Goal: Task Accomplishment & Management: Manage account settings

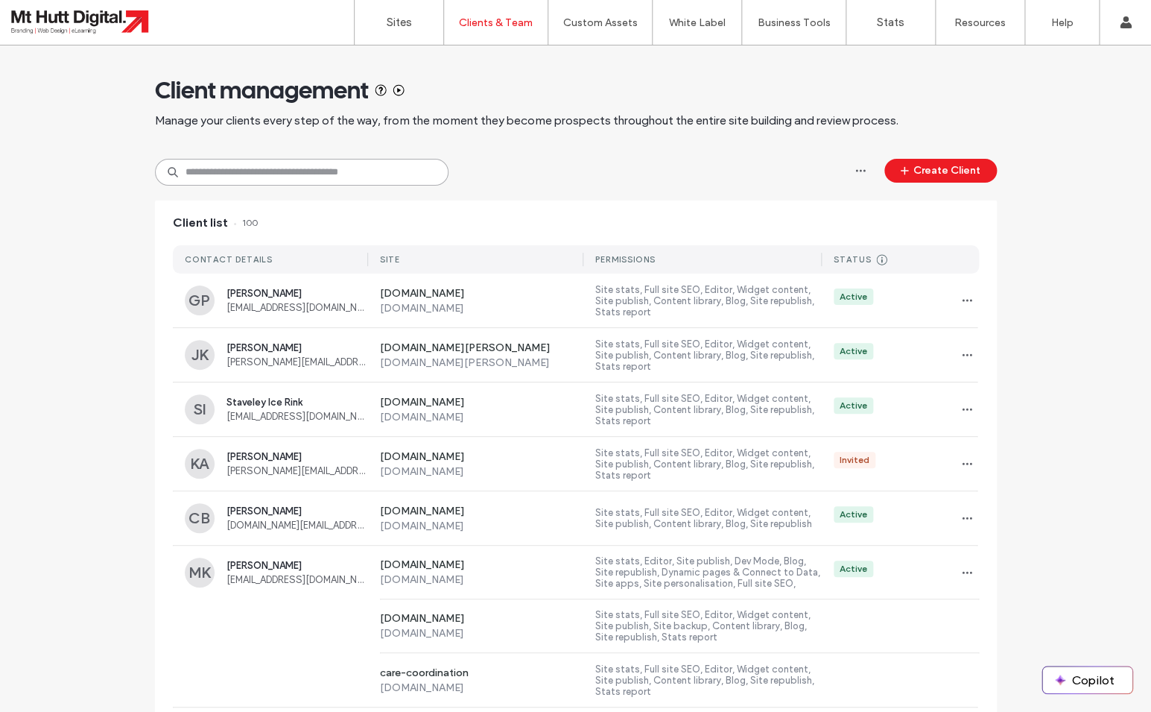
click at [275, 179] on input at bounding box center [302, 172] width 294 height 27
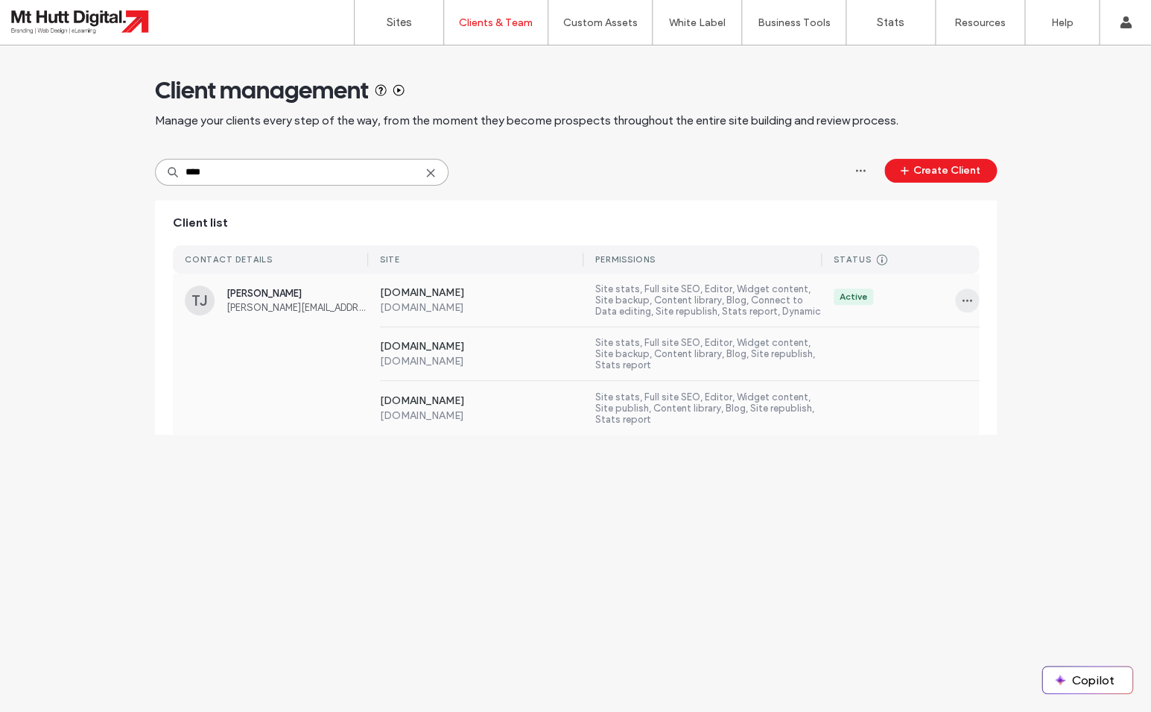
type input "****"
click at [970, 296] on icon "button" at bounding box center [967, 300] width 12 height 12
click at [1009, 335] on span "Sites & Permissions" at bounding box center [1028, 339] width 84 height 15
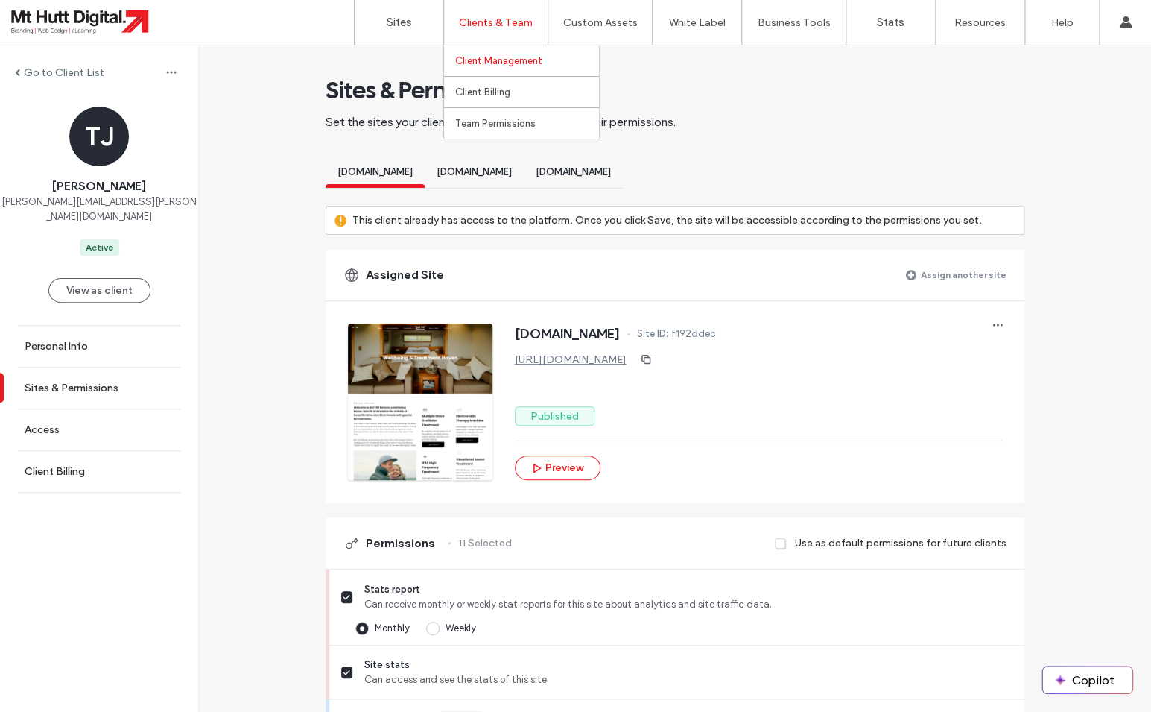
click at [475, 58] on label "Client Management" at bounding box center [498, 60] width 87 height 11
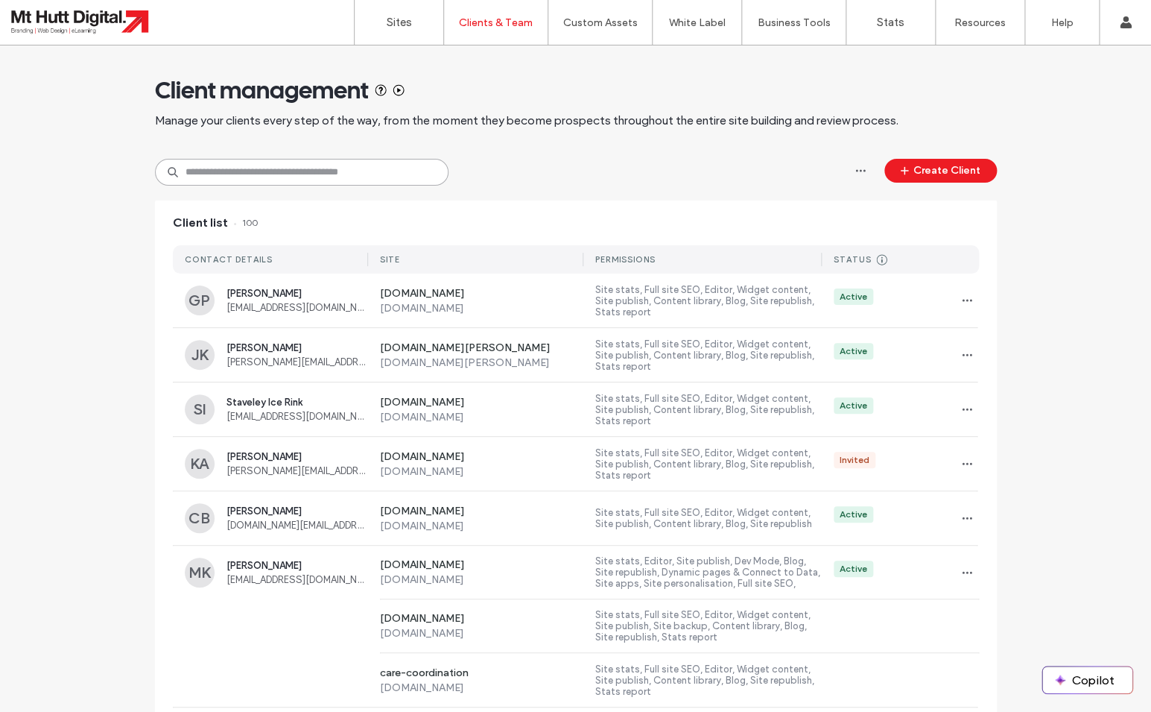
click at [274, 170] on input at bounding box center [302, 172] width 294 height 27
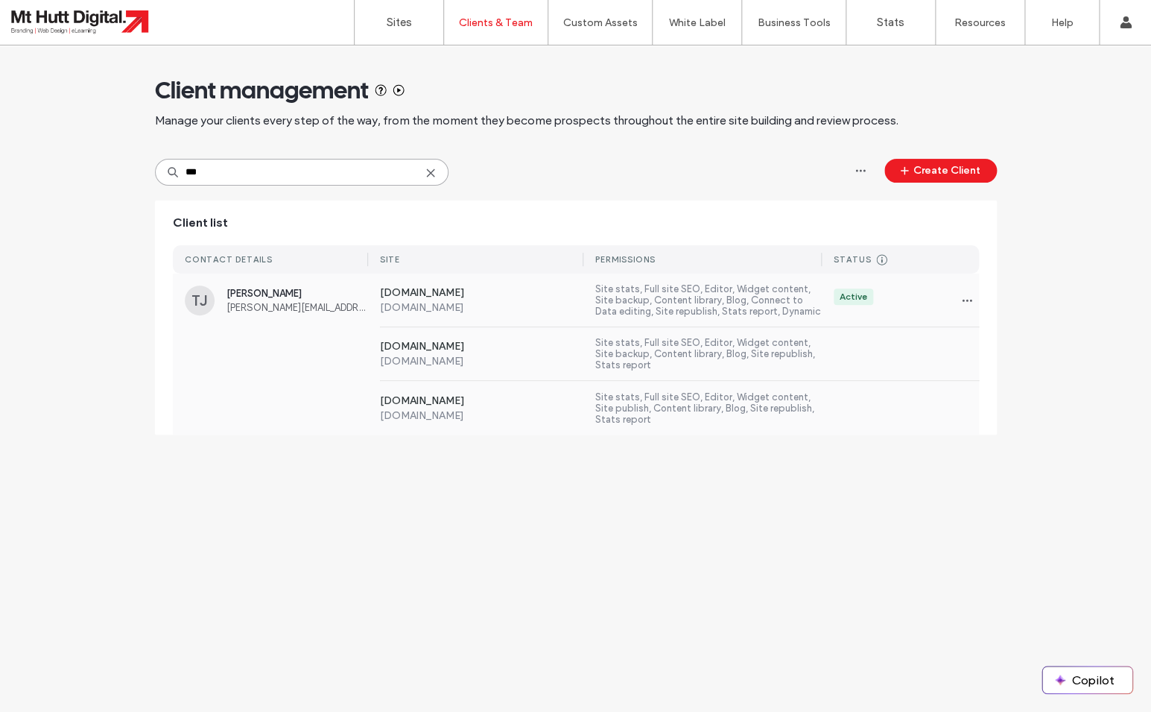
type input "***"
click at [246, 302] on span "[PERSON_NAME][EMAIL_ADDRESS][PERSON_NAME][DOMAIN_NAME]" at bounding box center [297, 307] width 142 height 11
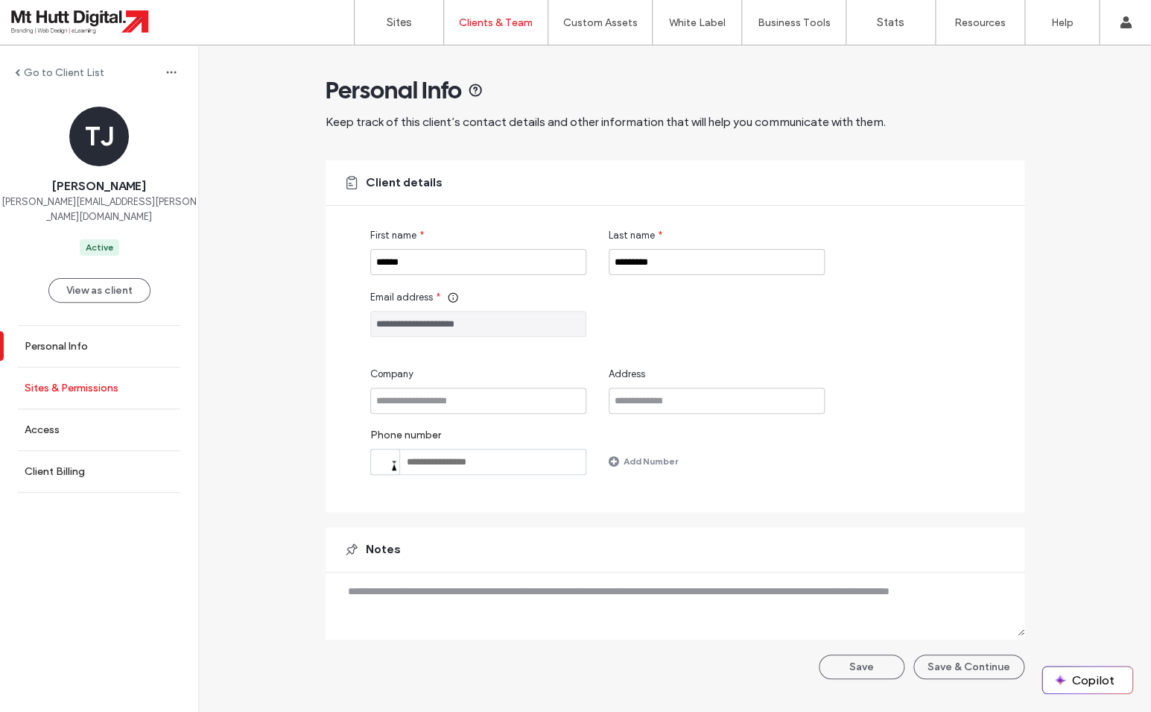
click at [99, 381] on label "Sites & Permissions" at bounding box center [72, 387] width 94 height 13
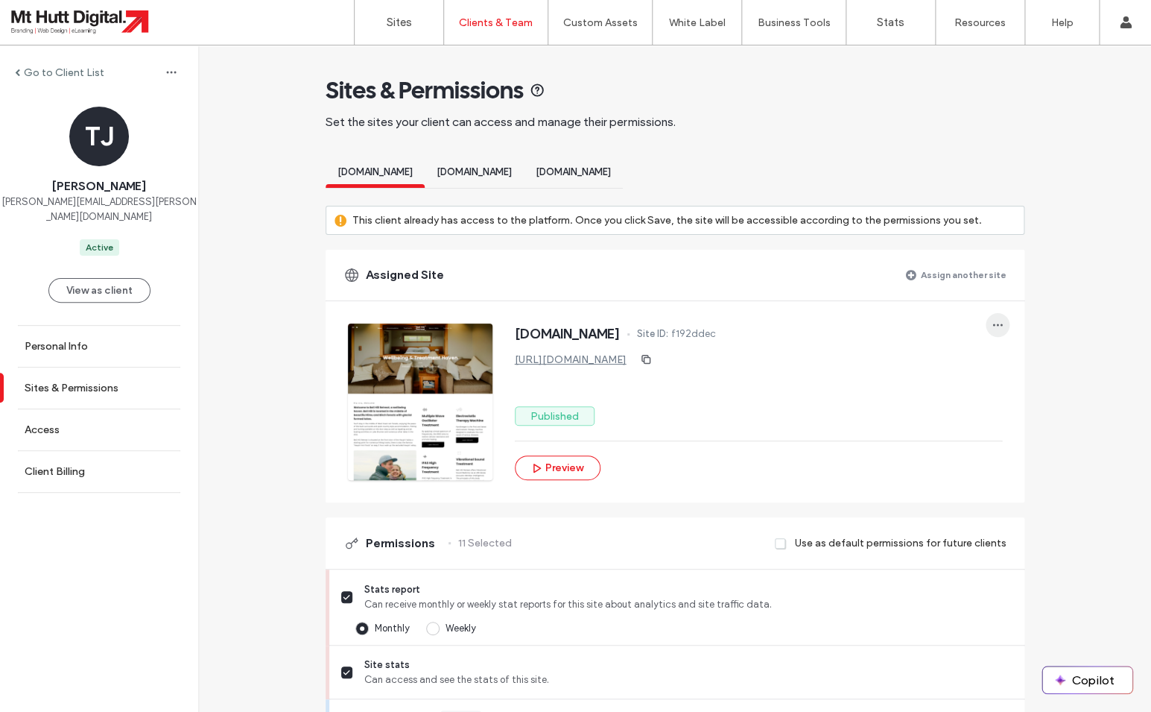
click at [1002, 328] on icon "button" at bounding box center [998, 325] width 12 height 12
click at [1015, 364] on span at bounding box center [1007, 365] width 18 height 16
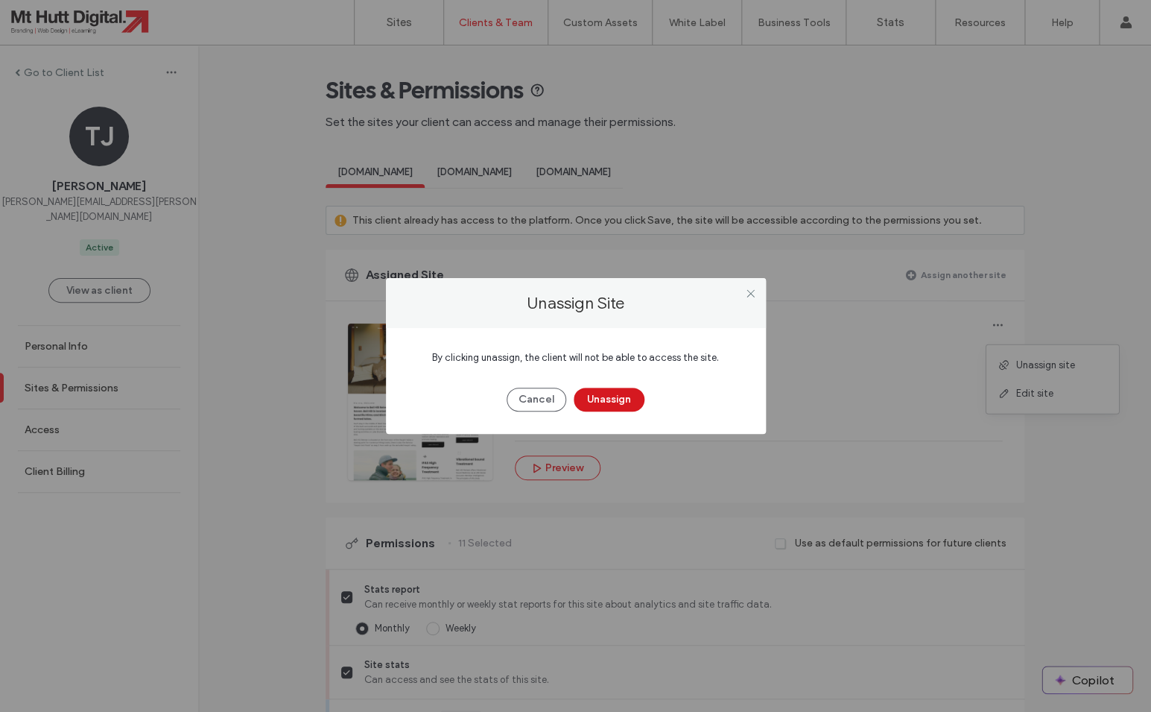
click at [630, 400] on button "Unassign" at bounding box center [609, 399] width 71 height 24
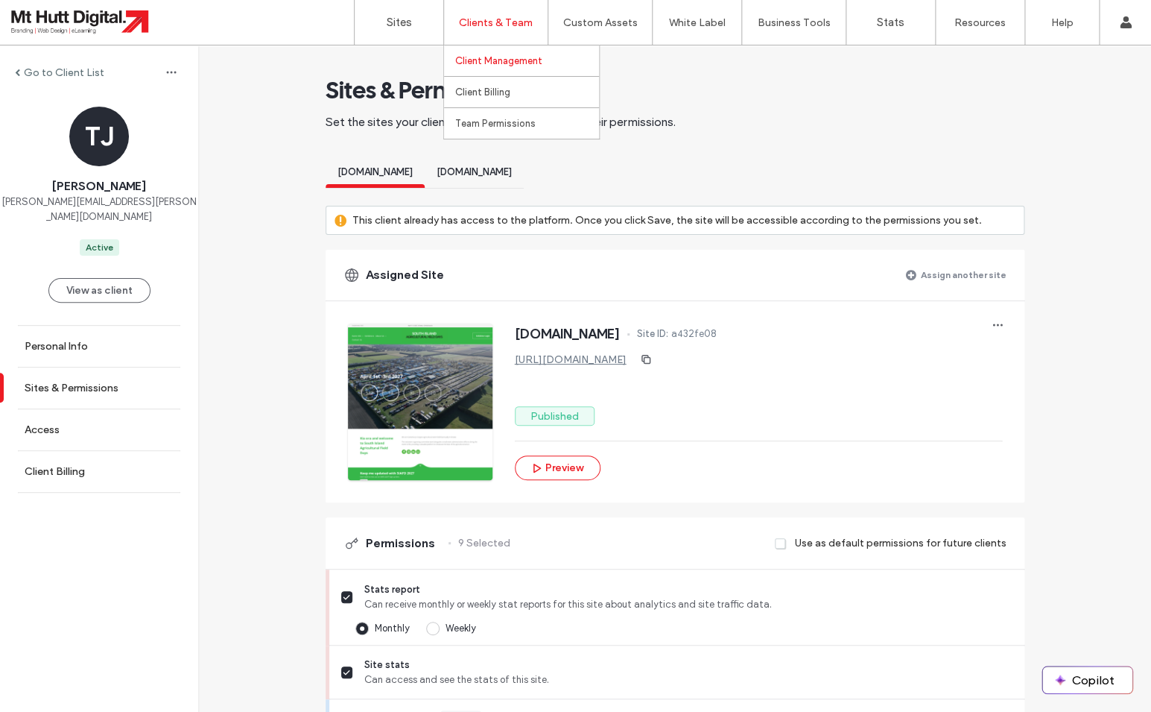
click at [478, 63] on label "Client Management" at bounding box center [498, 60] width 87 height 11
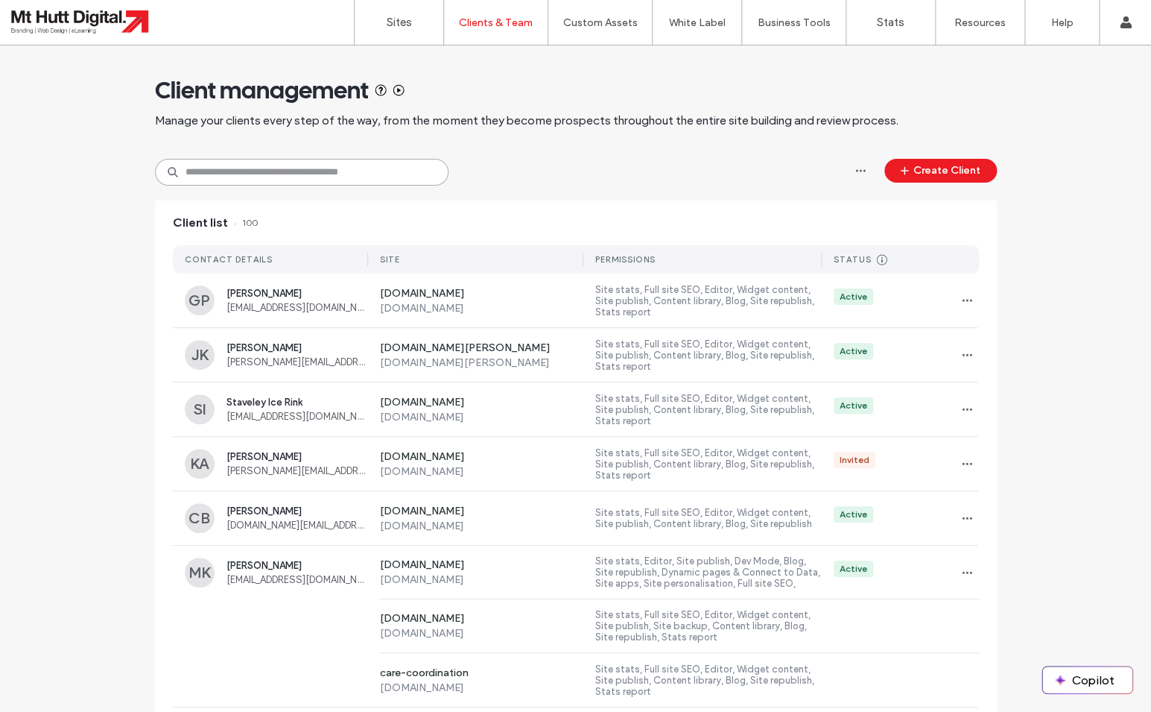
click at [306, 178] on input at bounding box center [302, 172] width 294 height 27
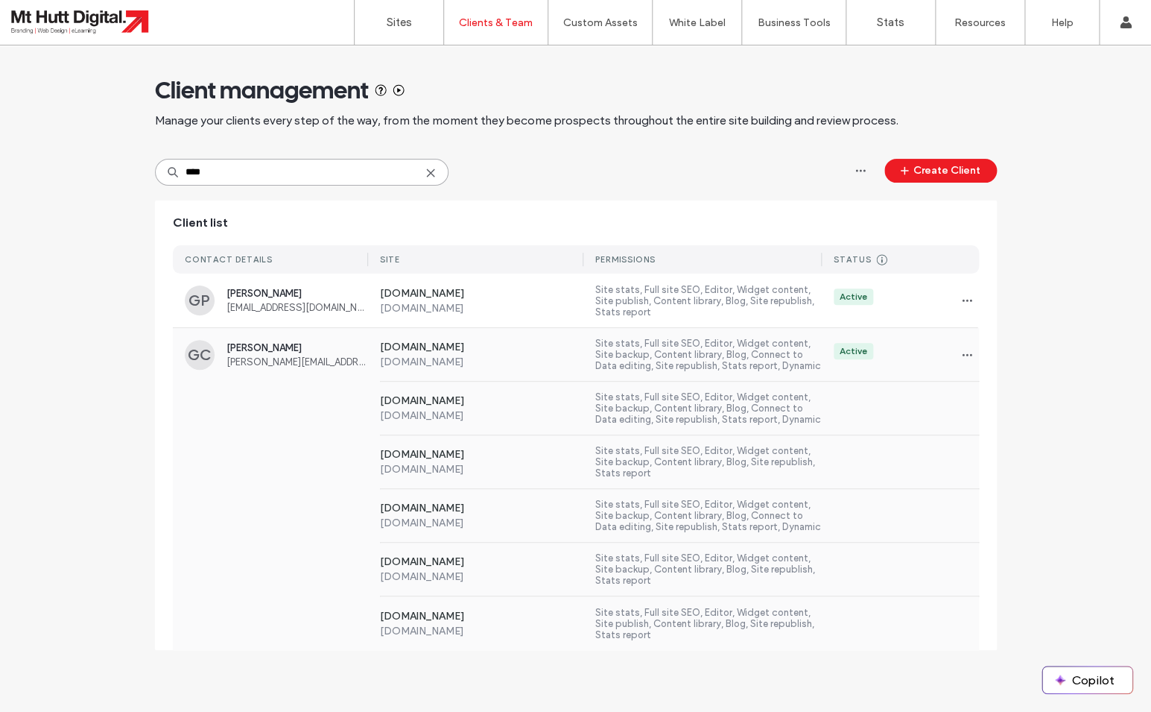
type input "****"
click at [566, 367] on label "[DOMAIN_NAME]" at bounding box center [482, 361] width 204 height 13
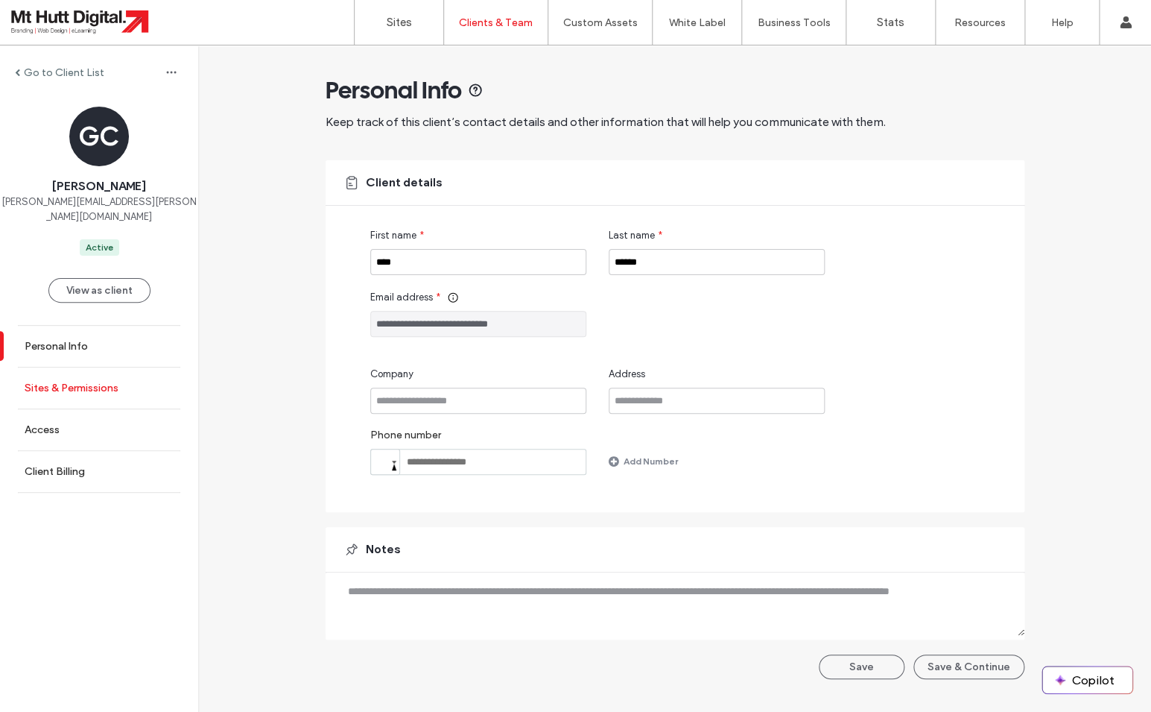
click at [132, 378] on link "Sites & Permissions" at bounding box center [99, 387] width 198 height 41
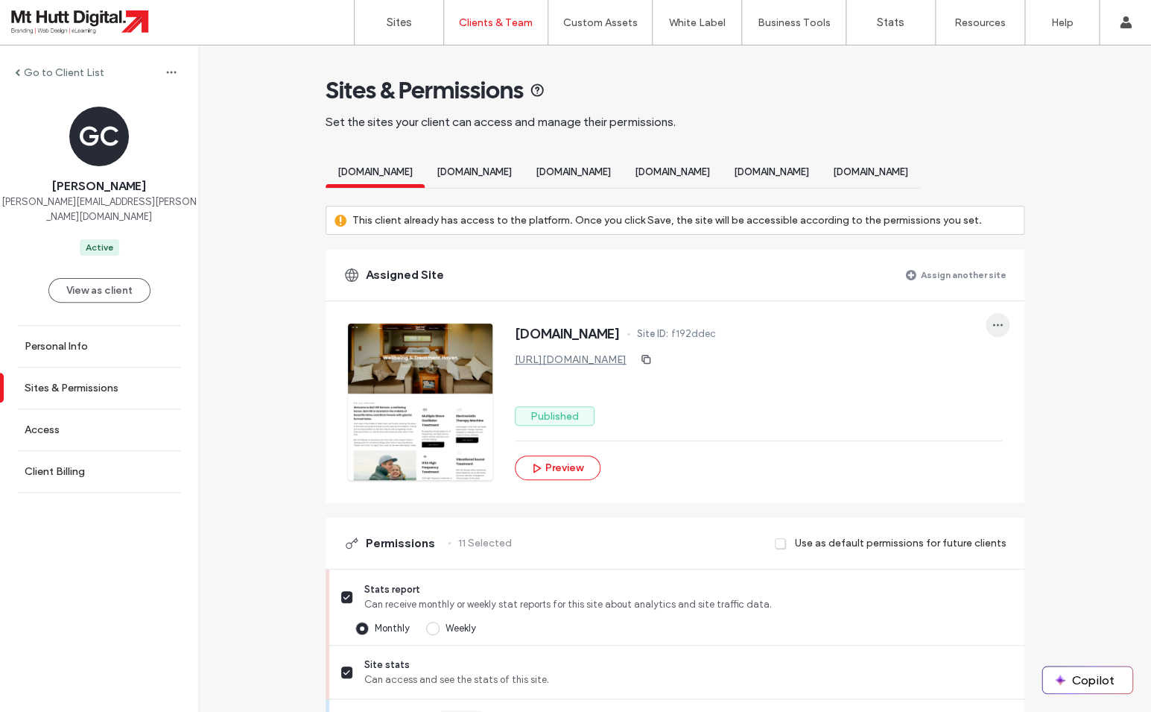
click at [996, 324] on icon "button" at bounding box center [998, 325] width 12 height 12
click at [1019, 367] on span "Unassign site" at bounding box center [1045, 365] width 59 height 15
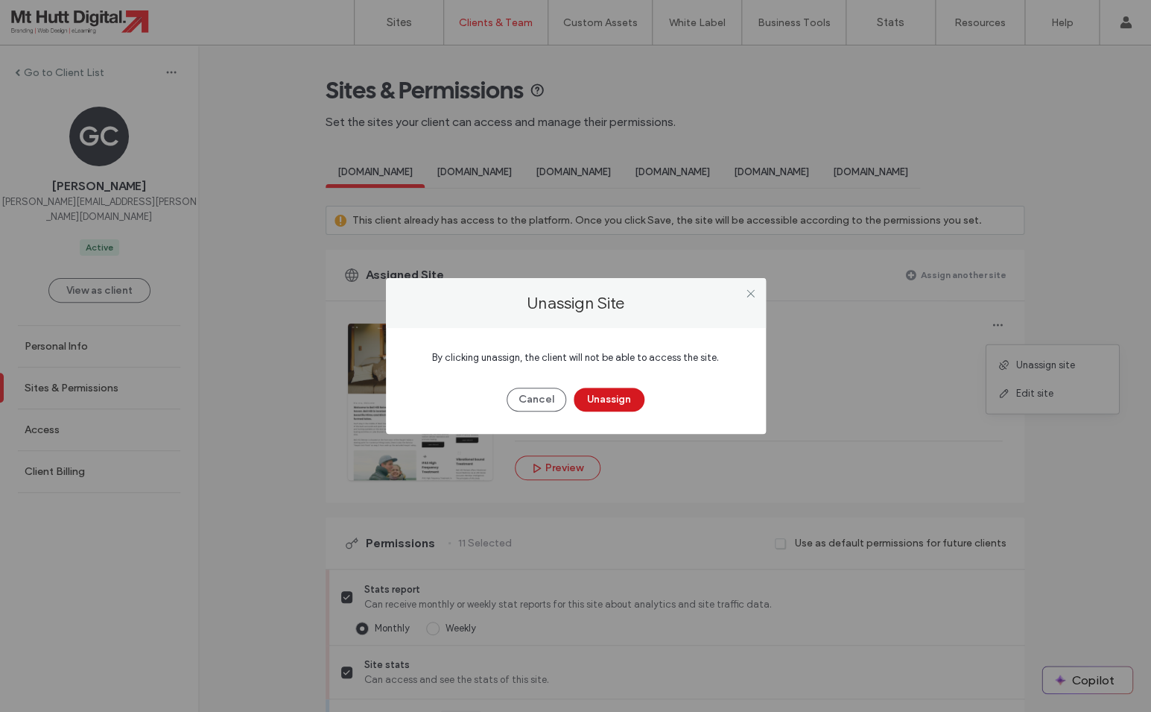
click at [627, 397] on button "Unassign" at bounding box center [609, 399] width 71 height 24
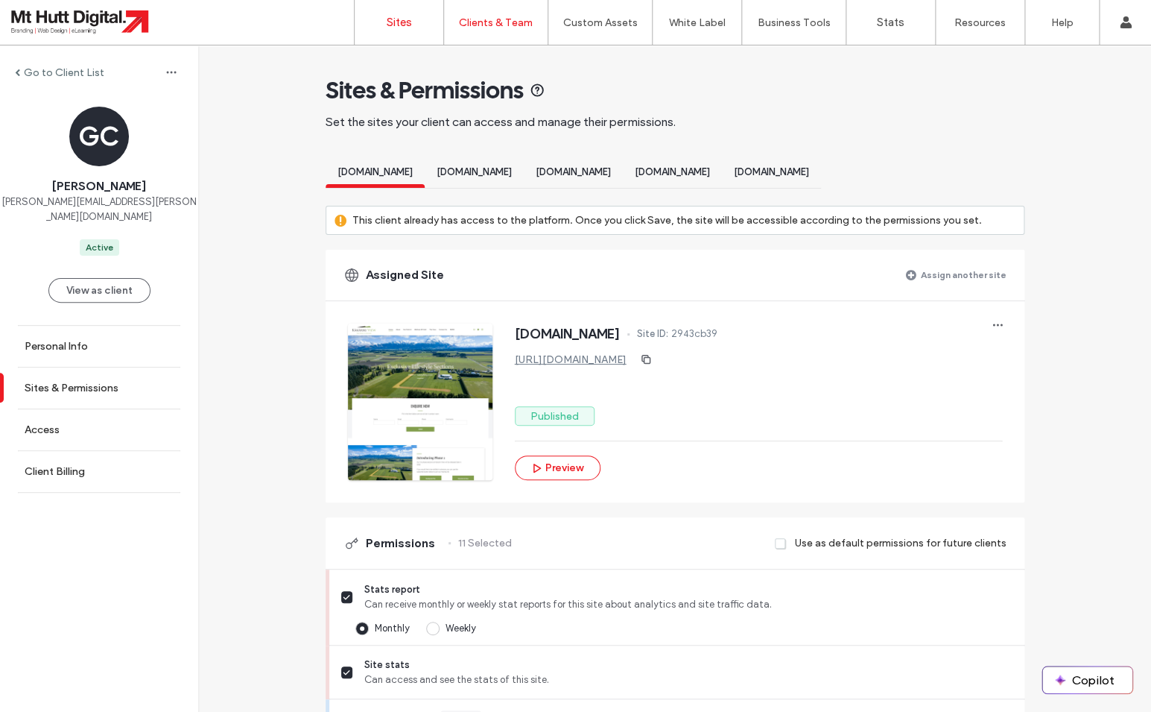
click at [387, 28] on label "Sites" at bounding box center [399, 22] width 25 height 13
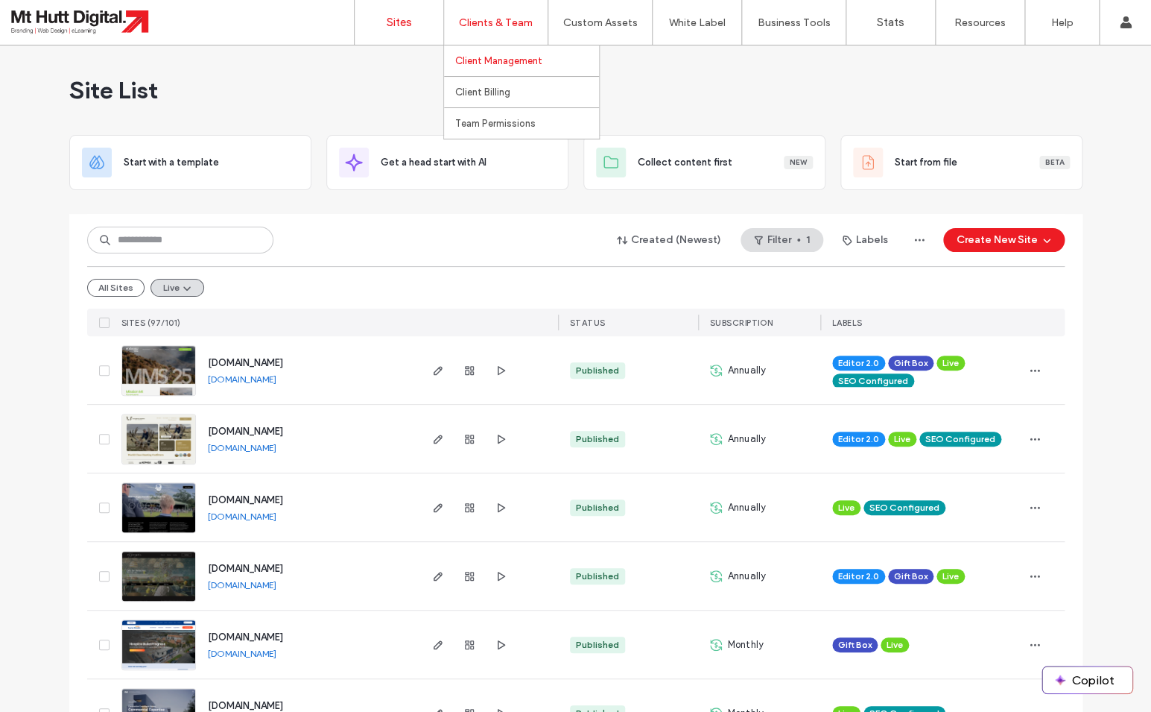
click at [484, 62] on label "Client Management" at bounding box center [498, 60] width 87 height 11
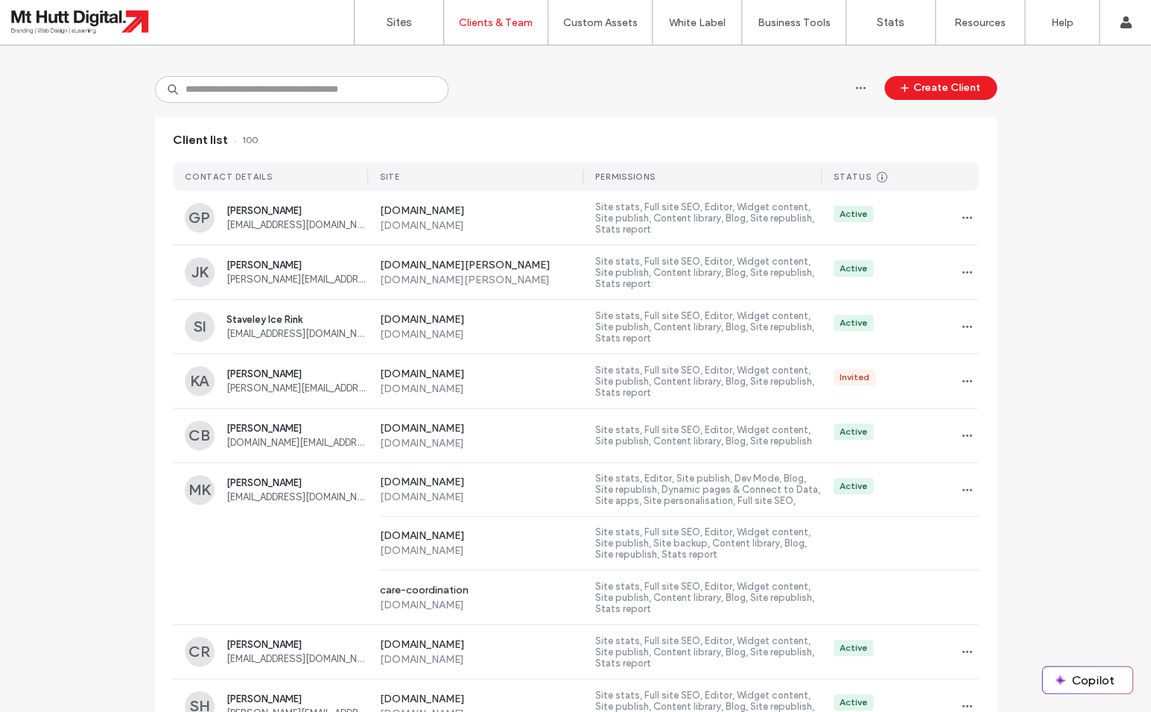
scroll to position [81, 0]
click at [215, 90] on input at bounding box center [302, 90] width 294 height 27
type input "****"
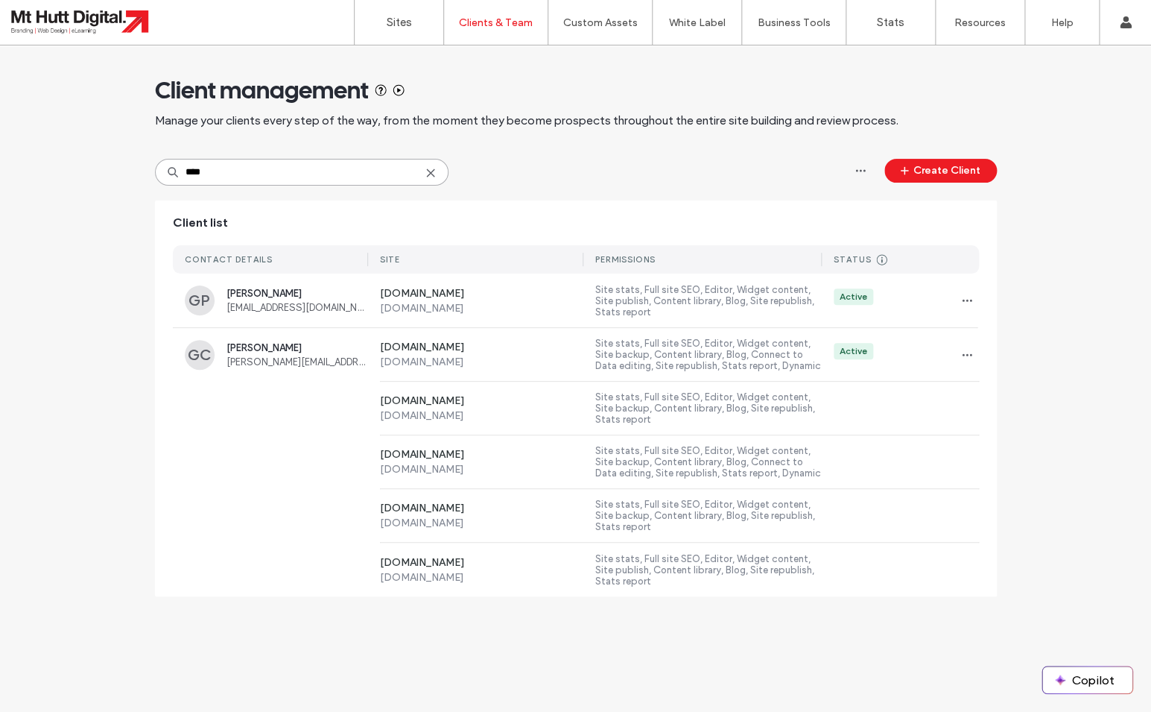
drag, startPoint x: 221, startPoint y: 174, endPoint x: 159, endPoint y: 156, distance: 64.4
click at [159, 159] on input "****" at bounding box center [302, 172] width 294 height 27
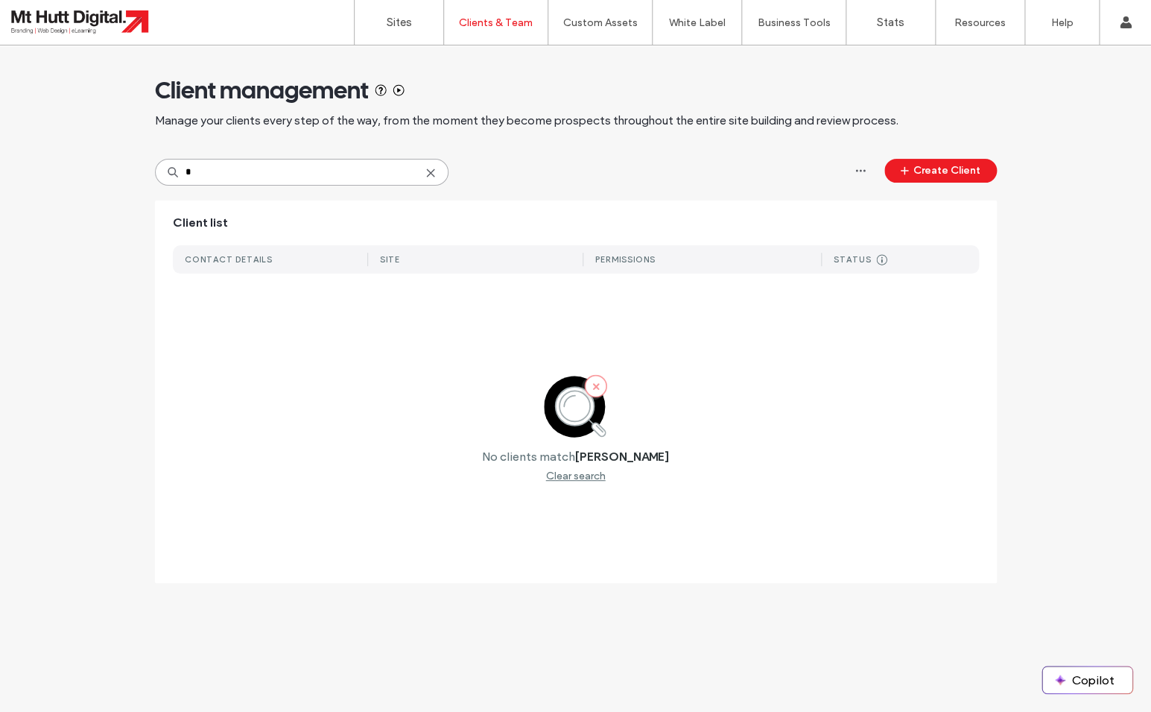
type input "*"
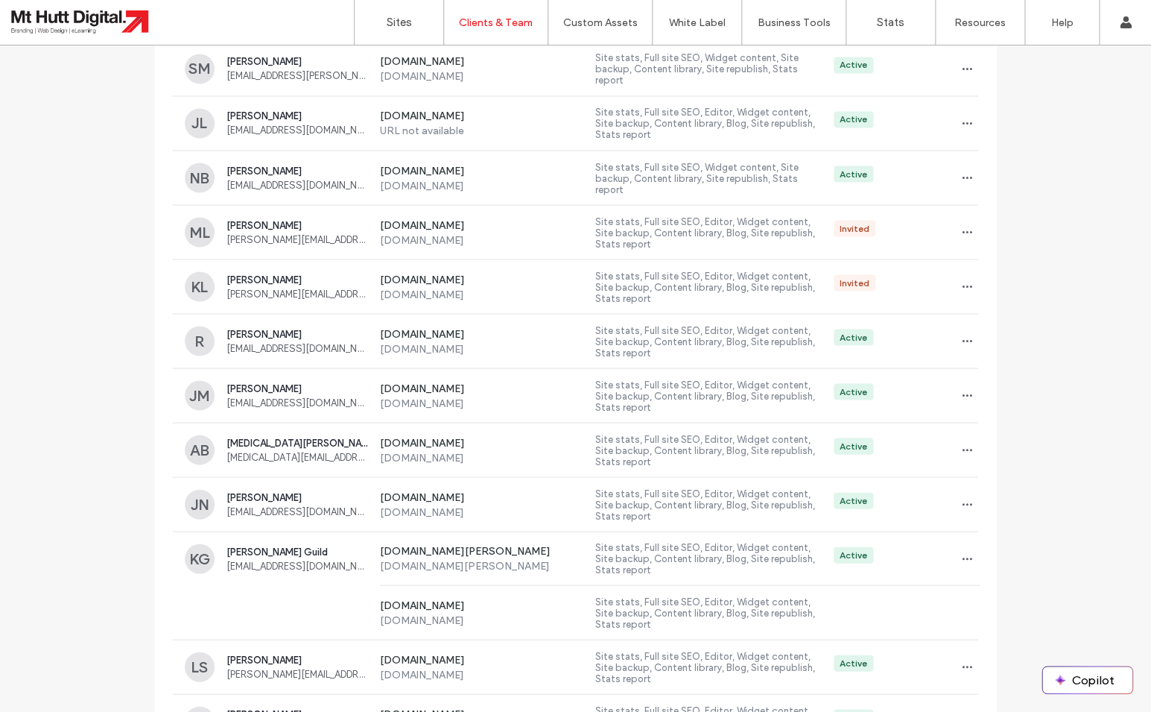
scroll to position [1048, 0]
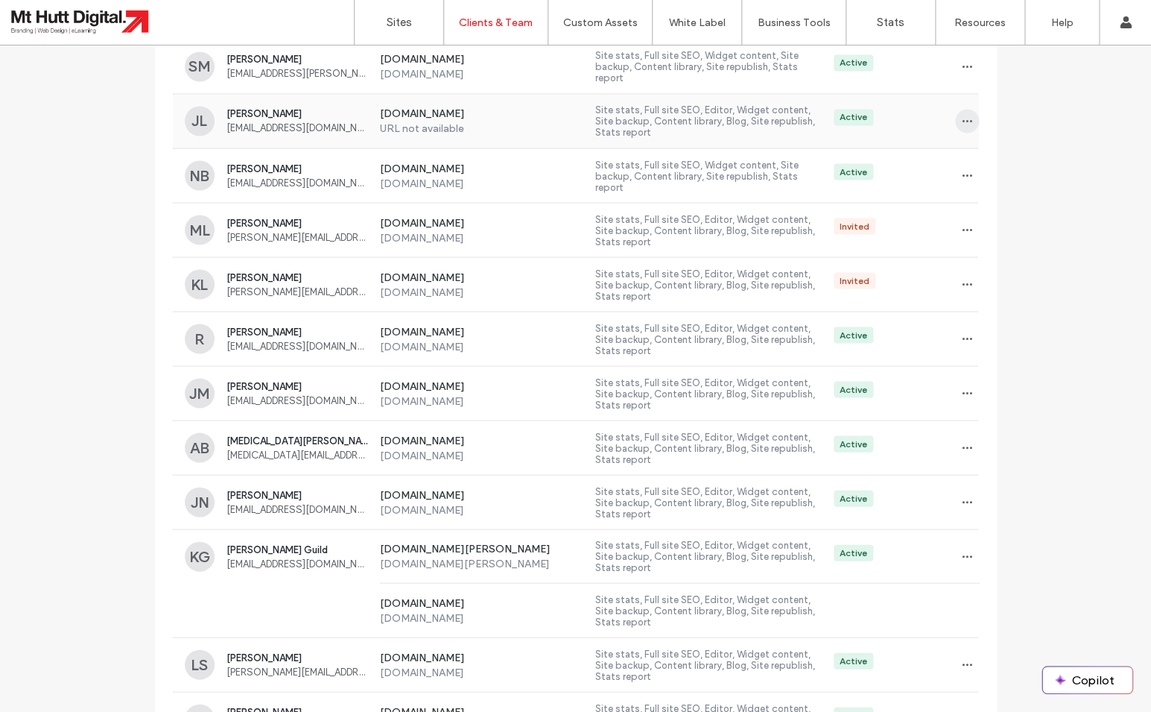
click at [970, 116] on icon "button" at bounding box center [967, 121] width 12 height 12
click at [981, 213] on span at bounding box center [977, 216] width 18 height 16
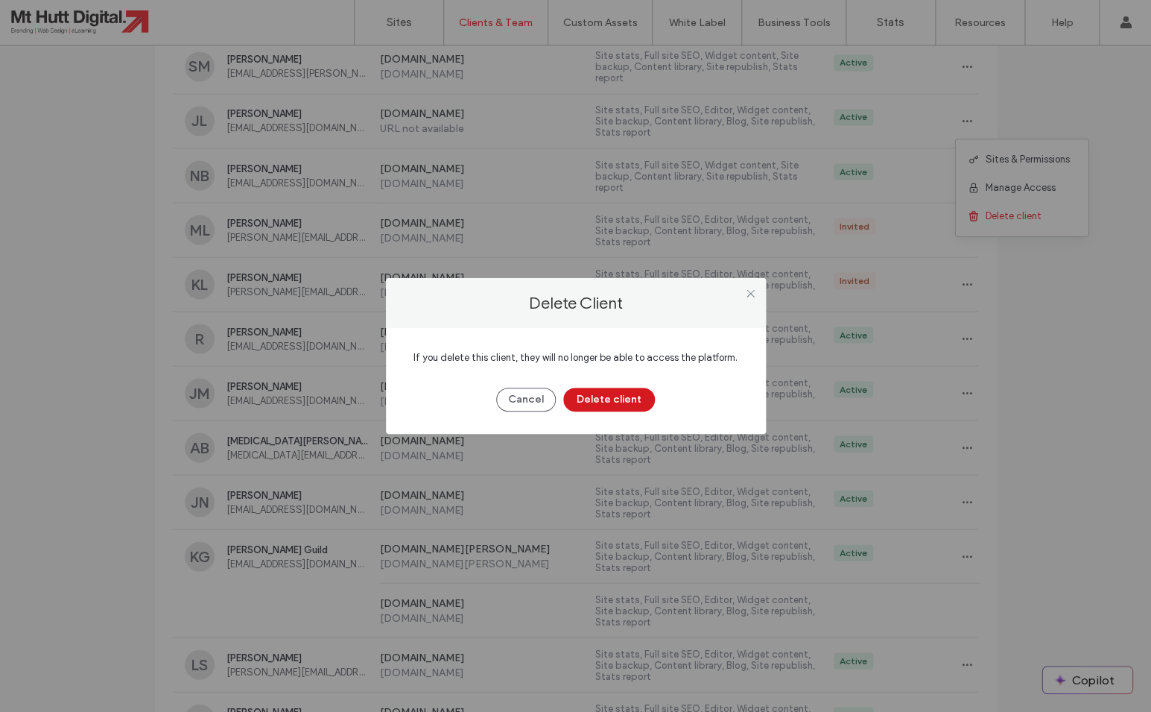
click at [624, 402] on button "Delete client" at bounding box center [609, 399] width 92 height 24
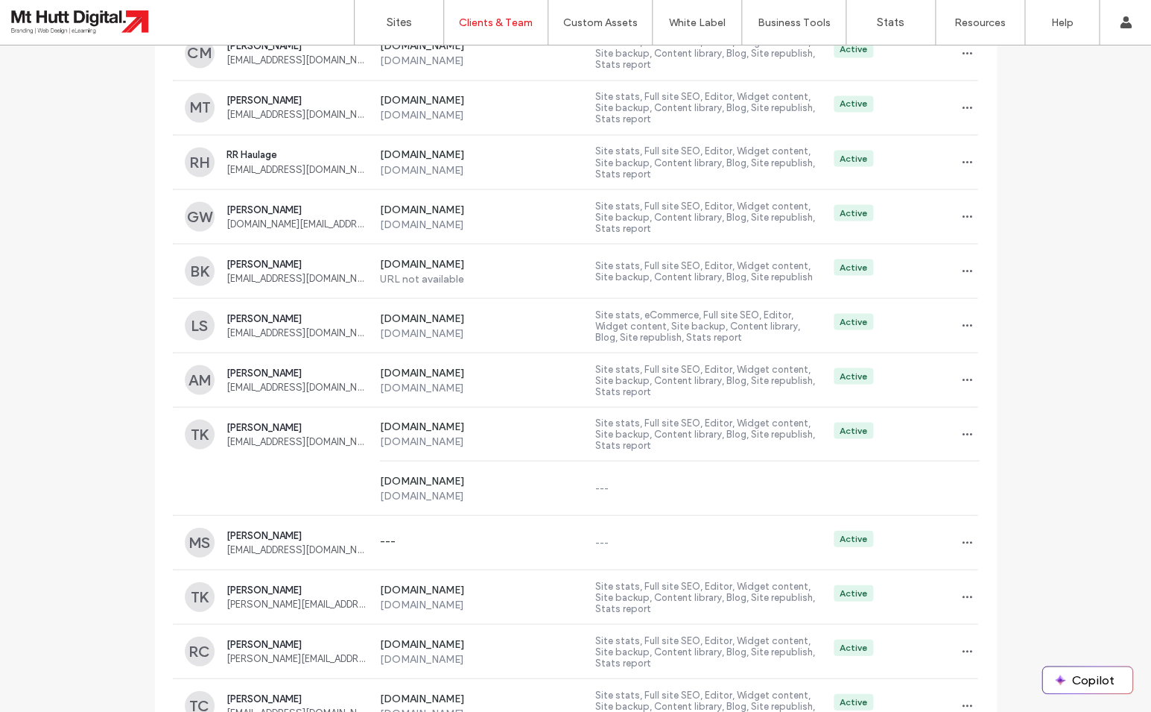
scroll to position [3350, 0]
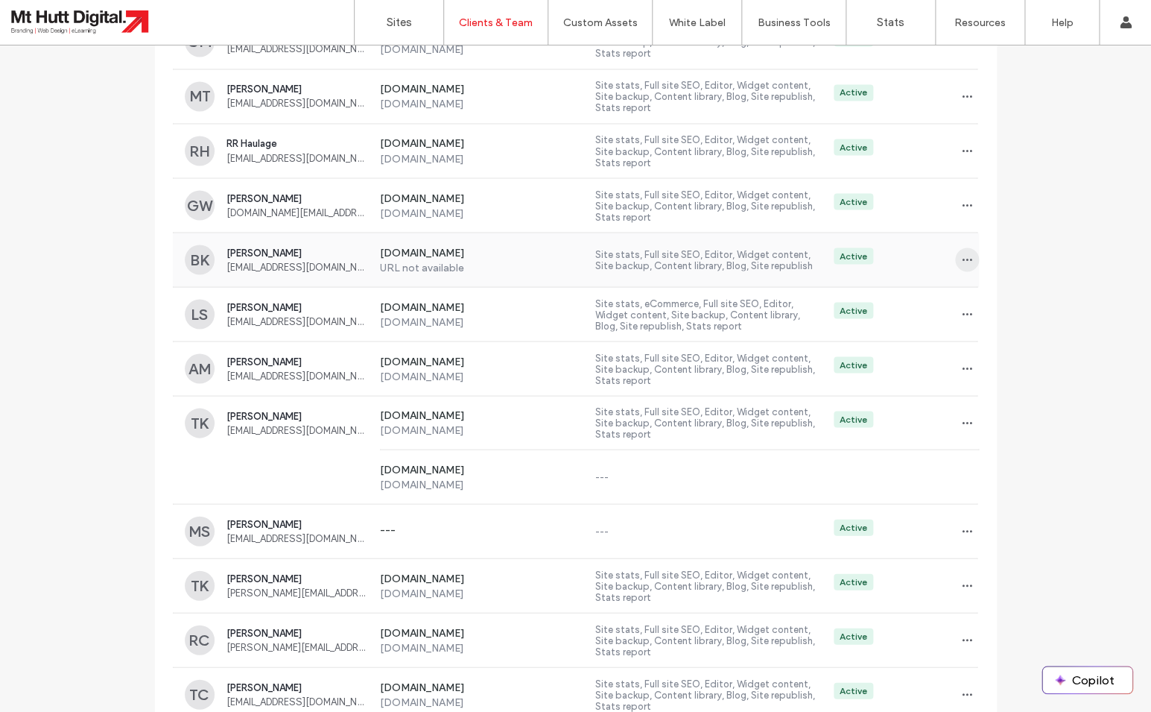
click at [967, 256] on icon "button" at bounding box center [967, 259] width 12 height 12
click at [989, 355] on span "Delete client" at bounding box center [1014, 354] width 56 height 15
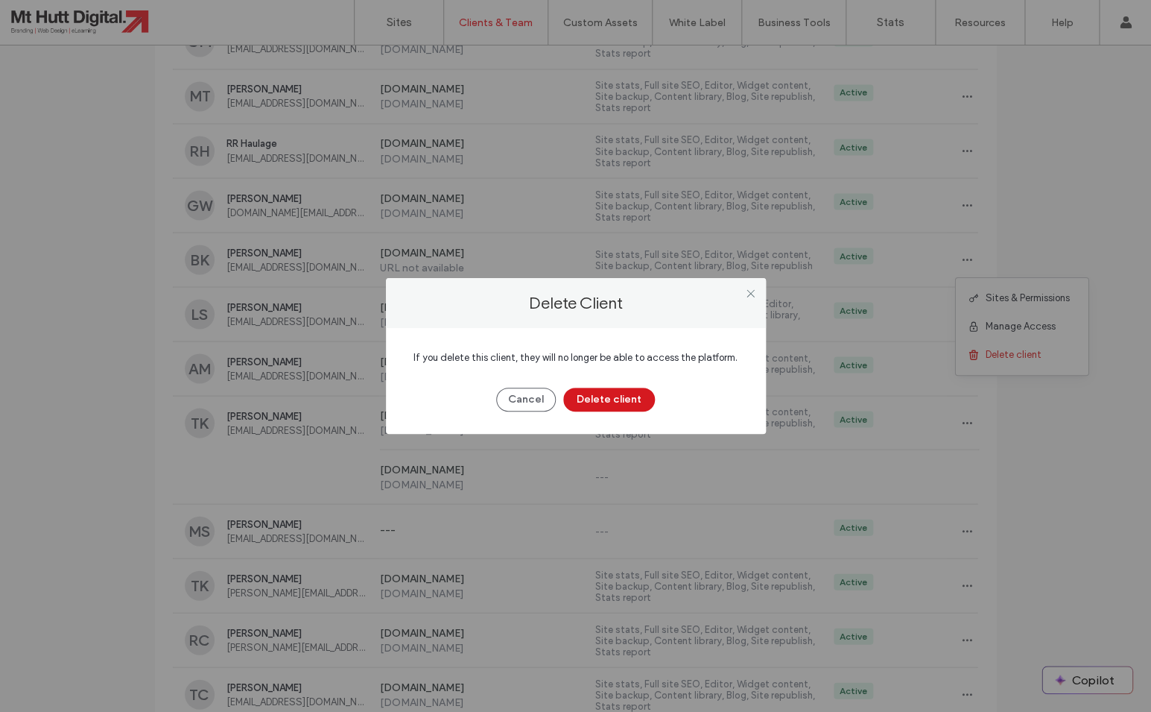
click at [625, 404] on button "Delete client" at bounding box center [609, 399] width 92 height 24
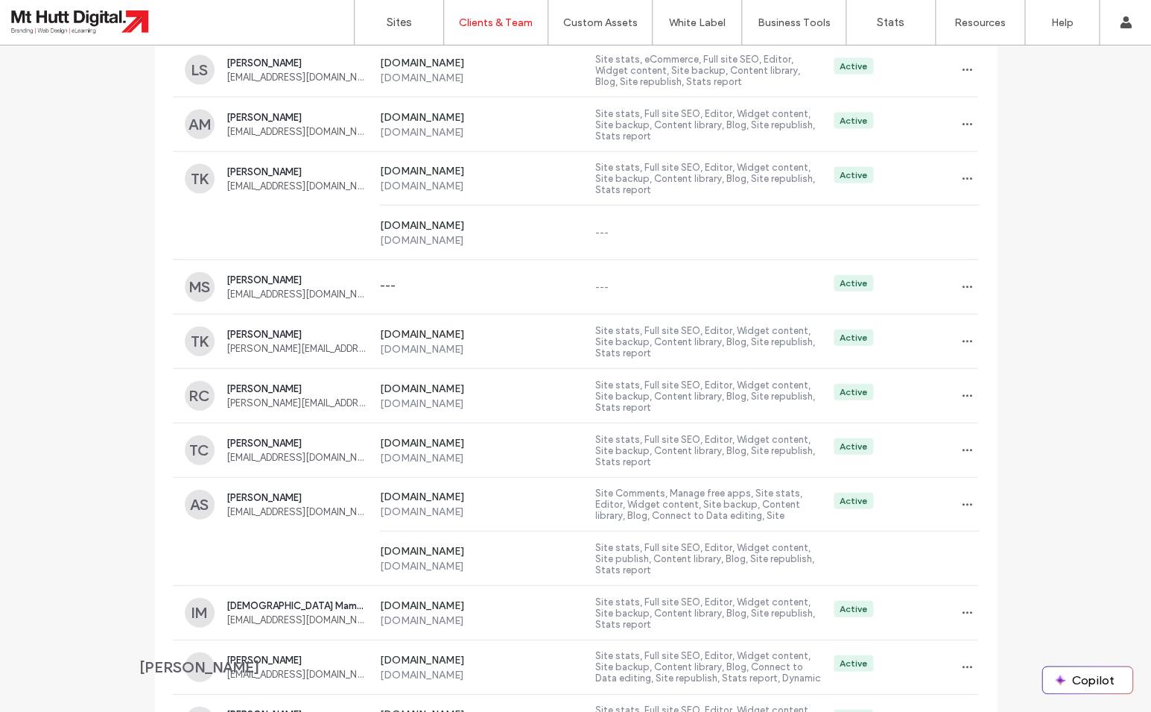
scroll to position [3543, 0]
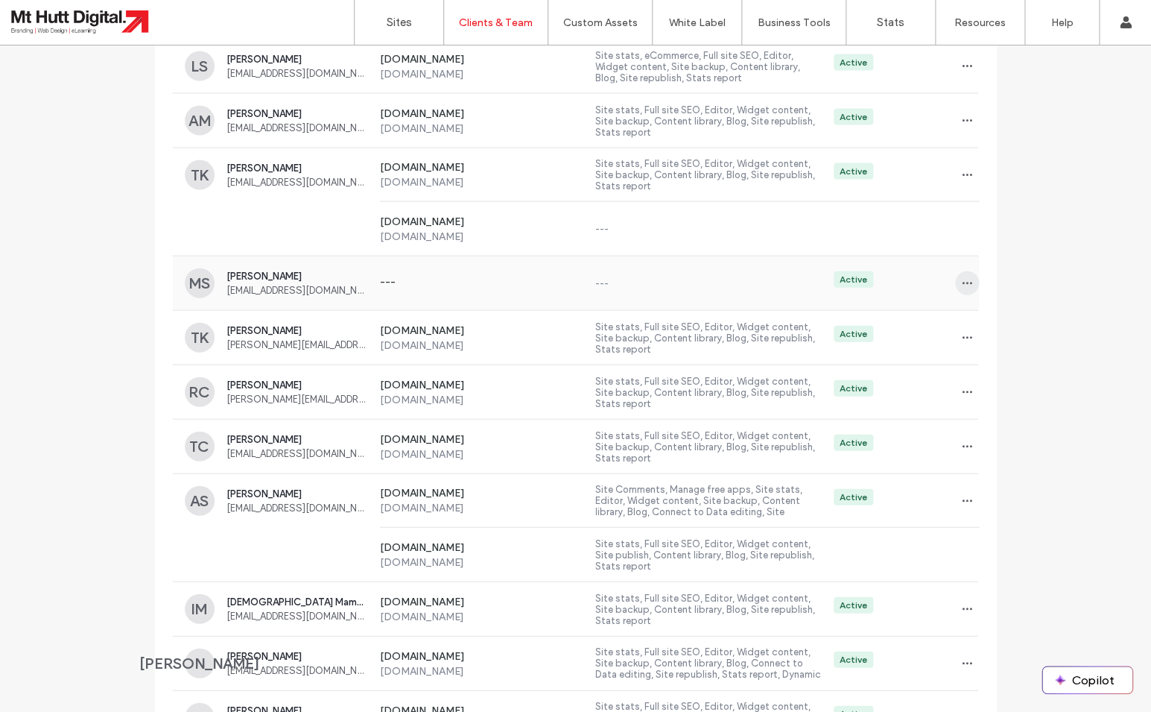
click at [969, 282] on icon "button" at bounding box center [967, 283] width 12 height 12
click at [997, 378] on span "Delete client" at bounding box center [1014, 378] width 56 height 15
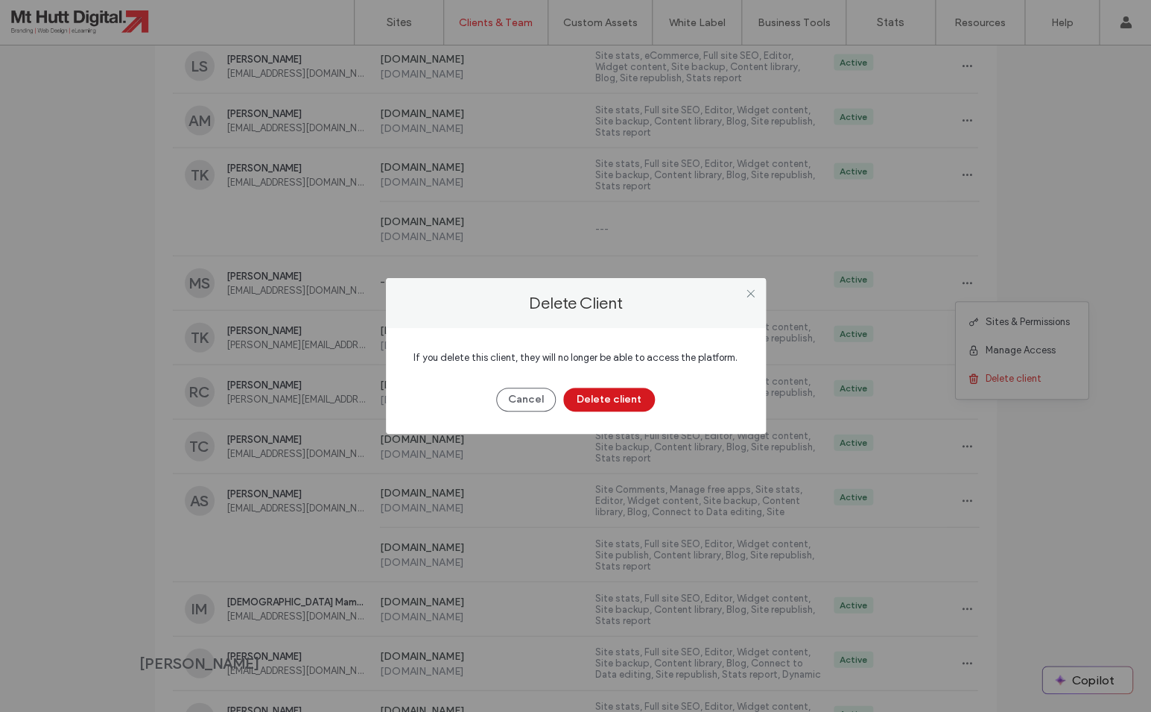
click at [630, 405] on button "Delete client" at bounding box center [609, 399] width 92 height 24
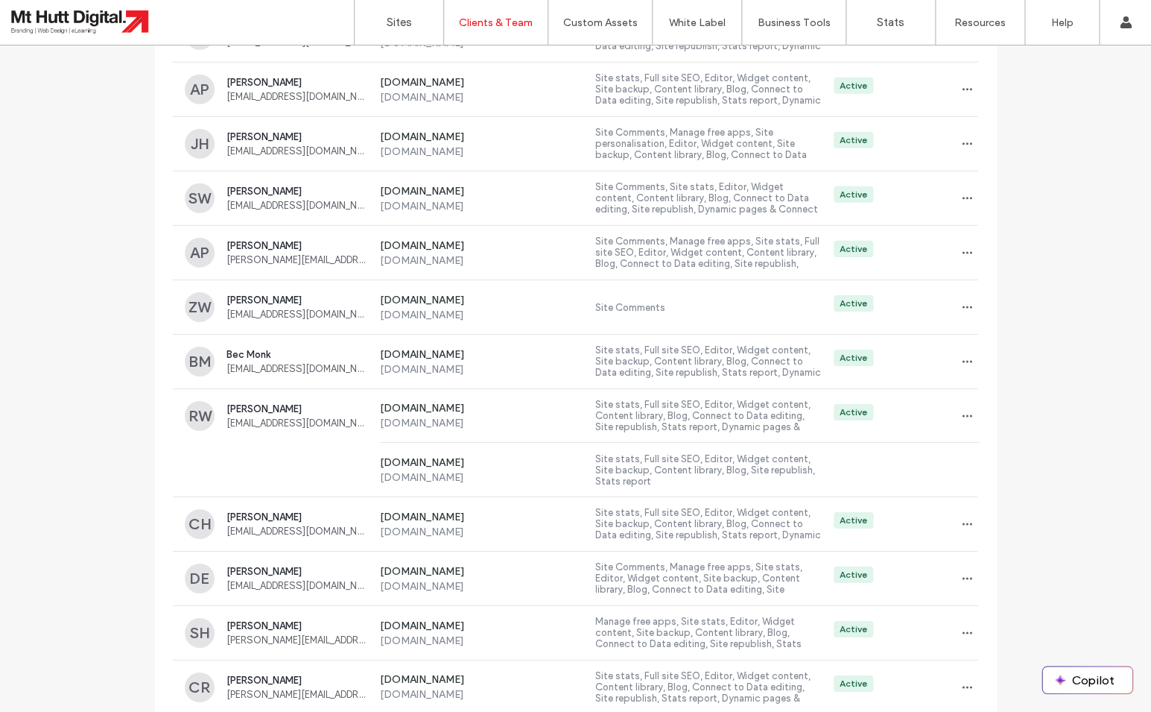
scroll to position [4119, 0]
click at [966, 141] on icon "button" at bounding box center [967, 142] width 12 height 12
click at [992, 238] on span "Delete client" at bounding box center [1014, 236] width 56 height 15
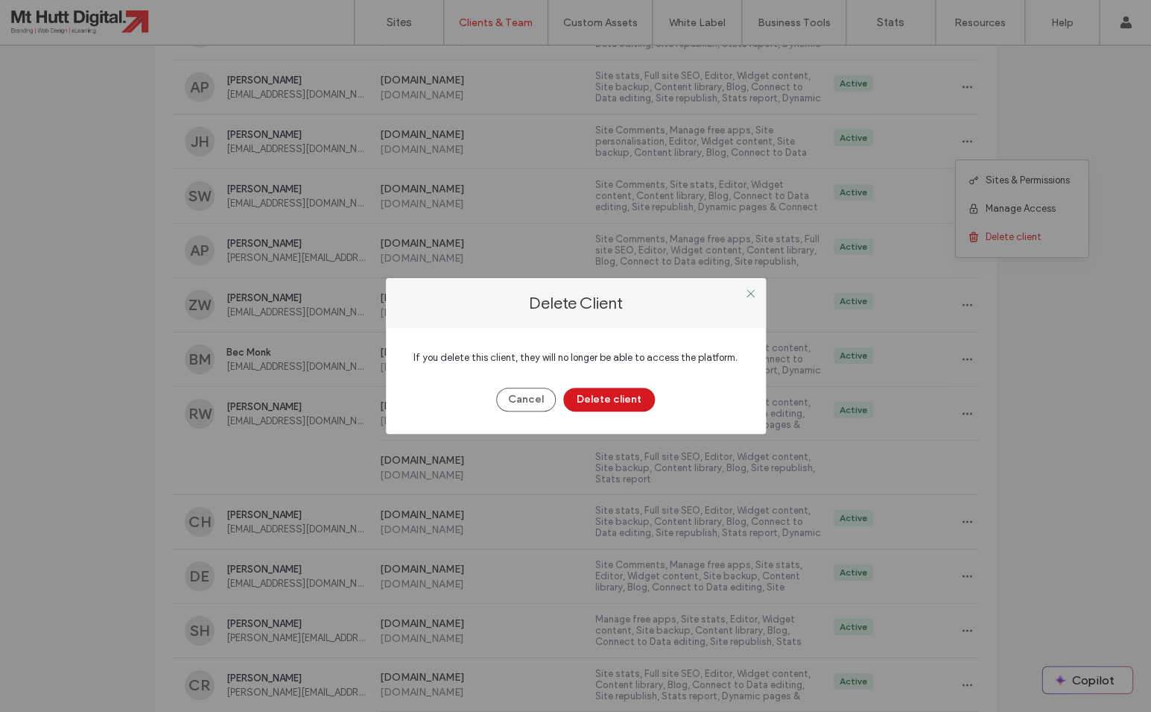
click at [635, 400] on button "Delete client" at bounding box center [609, 399] width 92 height 24
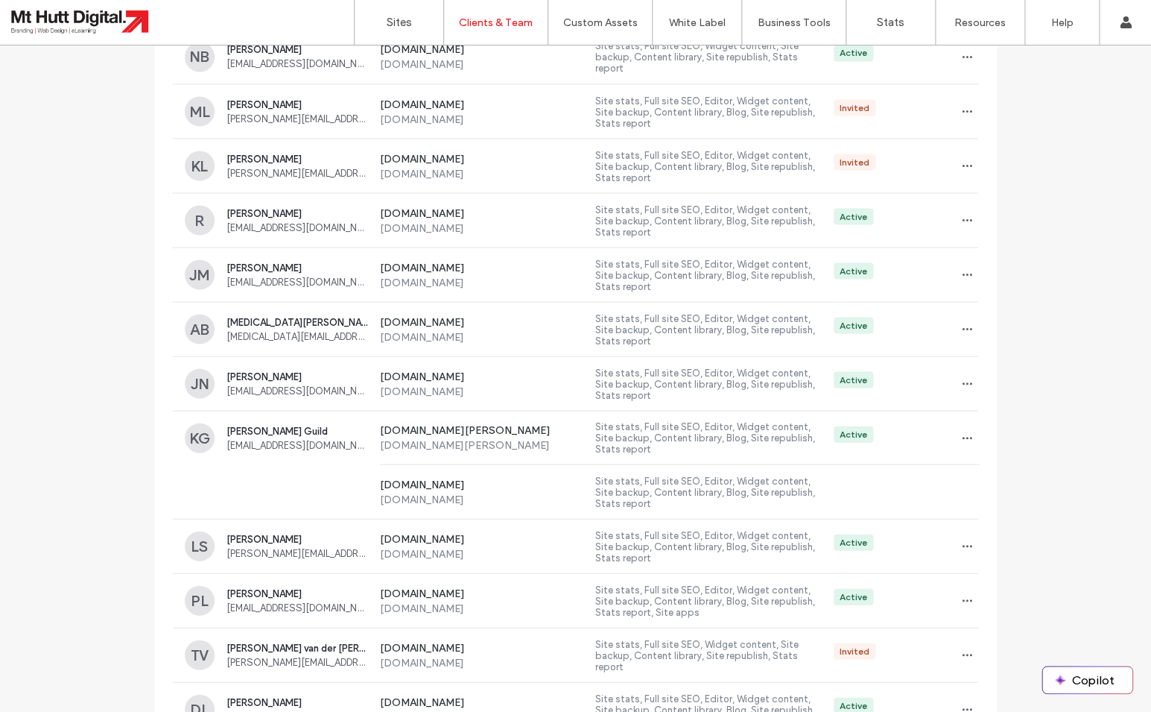
scroll to position [0, 0]
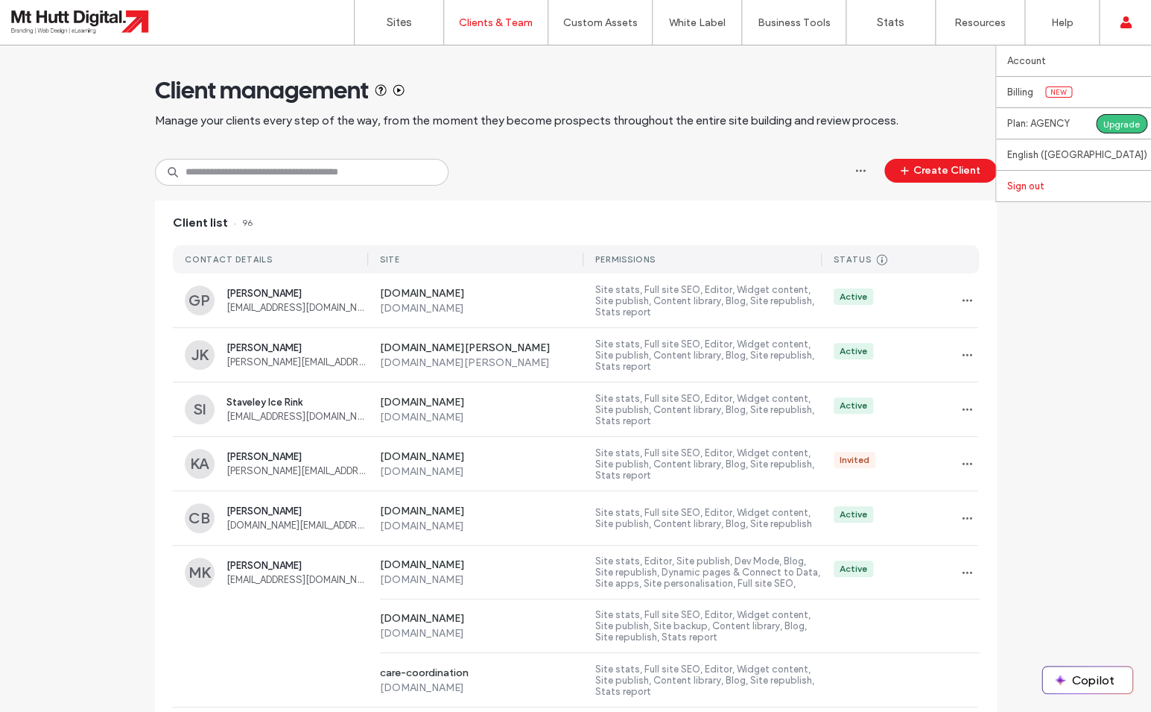
click at [1044, 186] on label "Sign out" at bounding box center [1025, 185] width 37 height 11
